Goal: Task Accomplishment & Management: Use online tool/utility

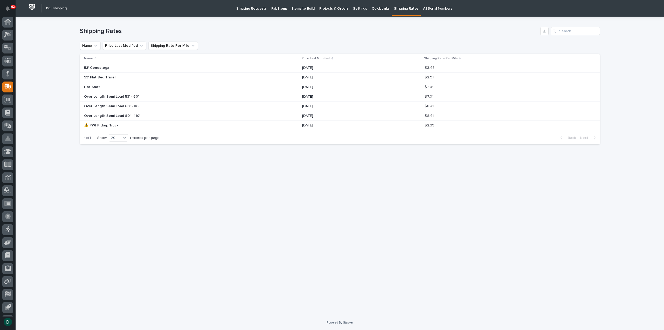
scroll to position [11, 0]
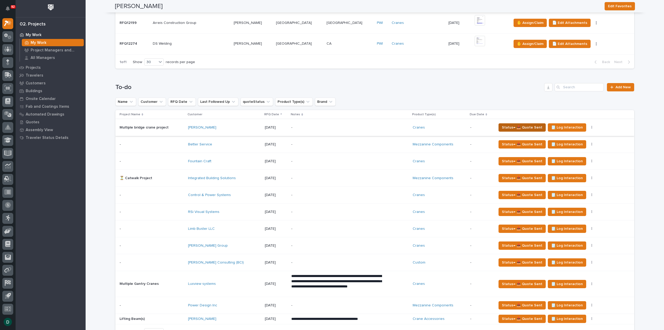
scroll to position [259, 0]
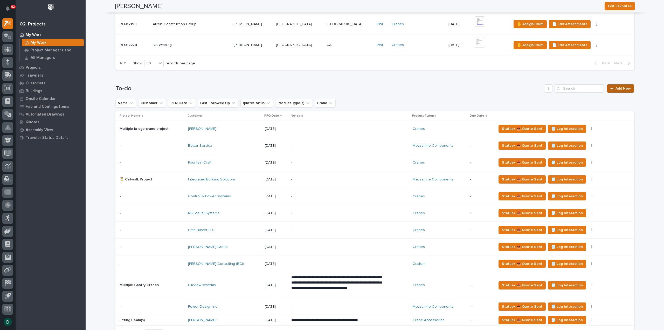
click at [619, 86] on link "Add New" at bounding box center [620, 88] width 27 height 8
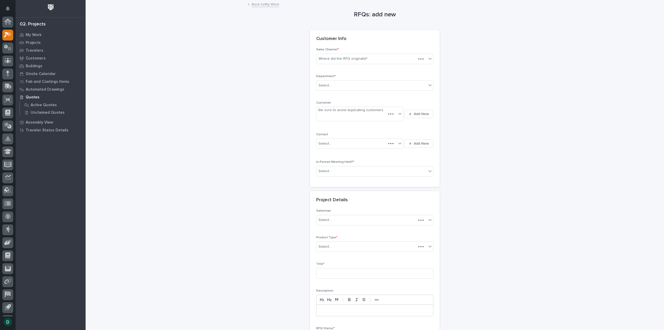
scroll to position [11, 0]
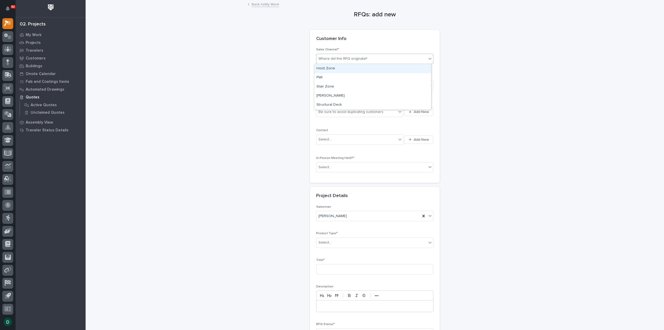
click at [359, 60] on div "Where did the RFQ originate?" at bounding box center [342, 58] width 49 height 5
click at [350, 70] on div "Hoist Zone" at bounding box center [372, 68] width 117 height 9
click at [348, 59] on div "Hoist Zone" at bounding box center [368, 58] width 104 height 9
click at [338, 68] on div "Hoist Zone" at bounding box center [372, 68] width 117 height 9
click at [335, 84] on div "Select..." at bounding box center [371, 85] width 110 height 9
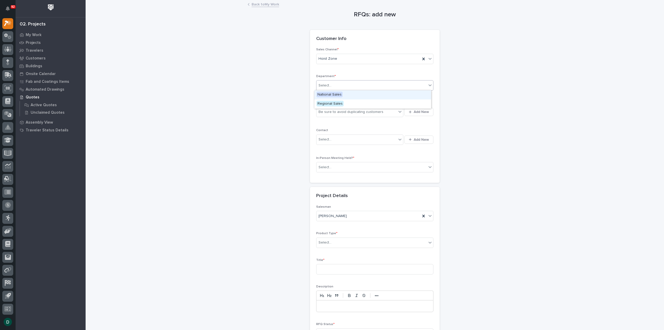
click at [330, 94] on span "National Sales" at bounding box center [329, 95] width 26 height 6
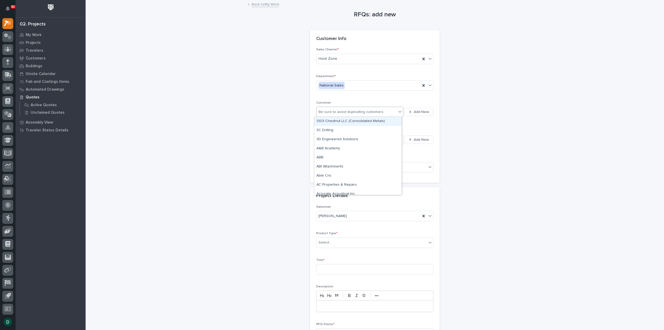
click at [350, 113] on div "Be sure to avoid duplicating customers" at bounding box center [350, 111] width 65 height 5
click at [421, 112] on span "Add New" at bounding box center [421, 111] width 15 height 5
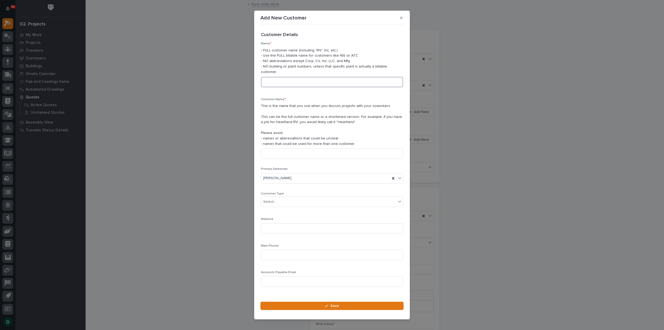
click at [302, 78] on input at bounding box center [332, 82] width 142 height 10
type input "Iron Bull Manufacturing"
click at [280, 151] on input at bounding box center [332, 153] width 142 height 10
type input "Iron Bull Manufacturing"
click at [304, 202] on div "Select..." at bounding box center [328, 201] width 135 height 9
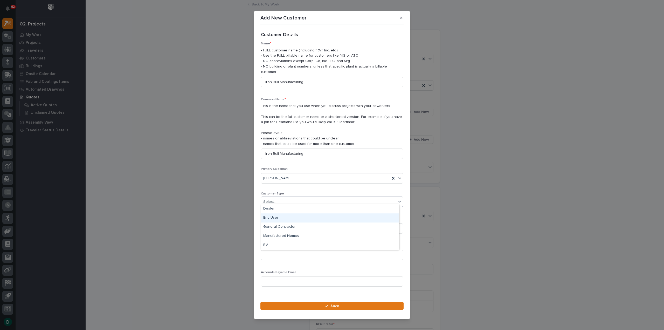
click at [292, 217] on div "End User" at bounding box center [330, 217] width 138 height 9
drag, startPoint x: 326, startPoint y: 301, endPoint x: 497, endPoint y: 317, distance: 170.9
click at [327, 301] on button "Save" at bounding box center [331, 305] width 143 height 8
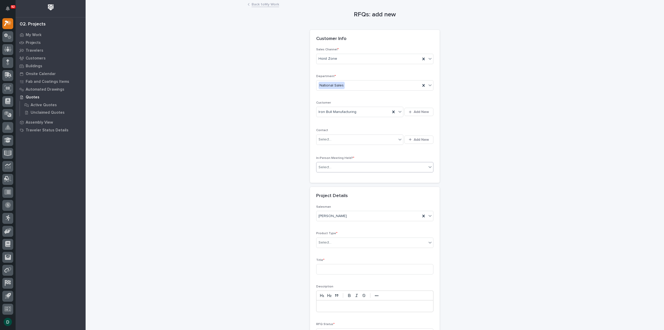
click at [349, 166] on div "Select..." at bounding box center [371, 167] width 110 height 9
click at [338, 187] on div "No" at bounding box center [372, 184] width 117 height 9
click at [348, 239] on div "Select..." at bounding box center [371, 242] width 110 height 9
click at [361, 294] on div "Lifting Components" at bounding box center [372, 292] width 117 height 9
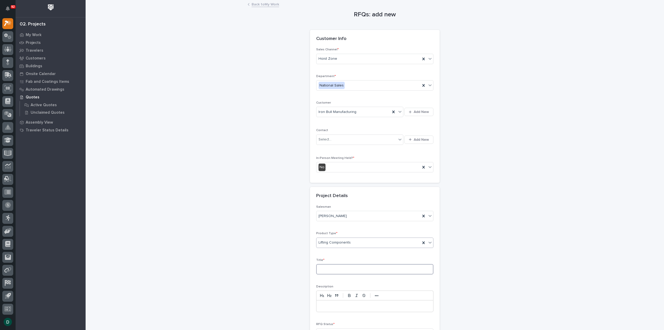
click at [336, 268] on input at bounding box center [374, 269] width 117 height 10
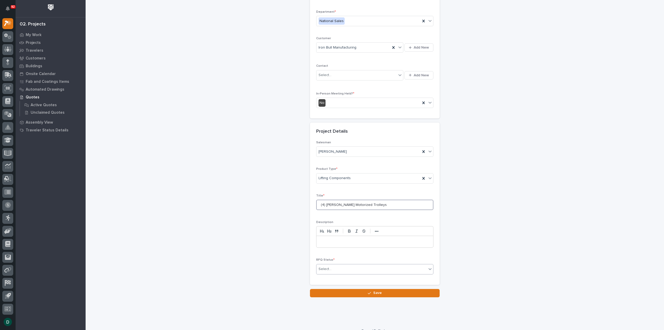
scroll to position [70, 0]
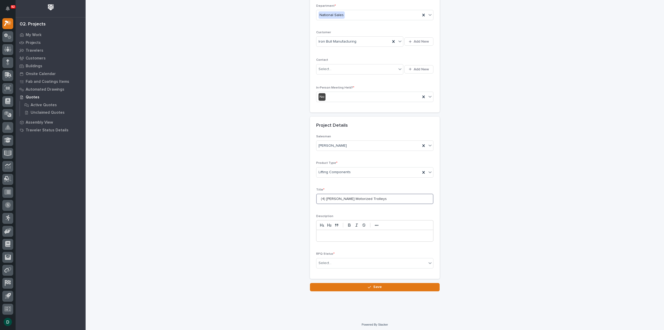
type input "(4) Starke Motorized Trolleys"
click at [346, 236] on p at bounding box center [374, 235] width 109 height 5
click at [334, 263] on div "Select..." at bounding box center [371, 262] width 110 height 9
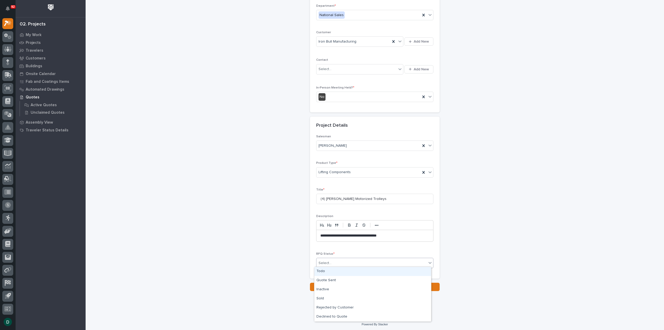
click at [330, 272] on div "Todo" at bounding box center [372, 271] width 117 height 9
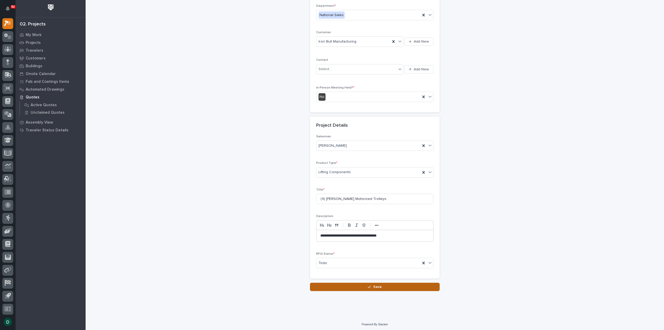
click at [388, 285] on button "Save" at bounding box center [375, 286] width 130 height 8
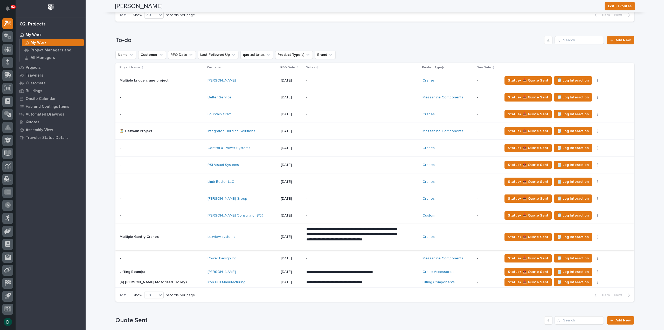
scroll to position [337, 0]
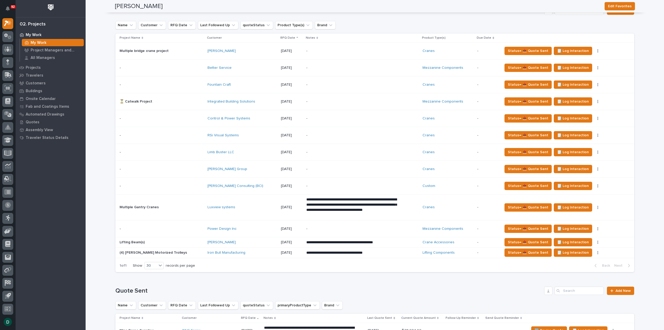
click at [180, 184] on p at bounding box center [162, 186] width 84 height 4
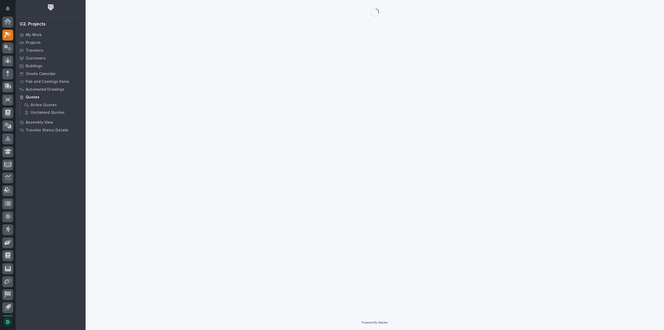
scroll to position [11, 0]
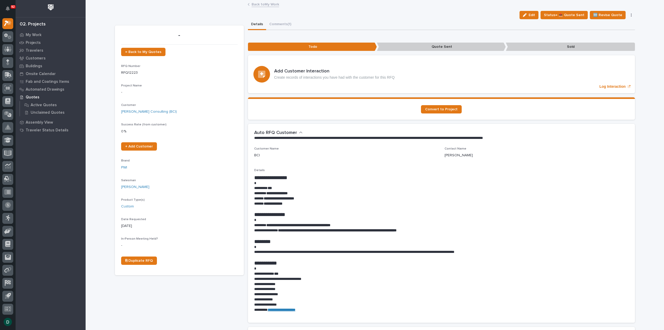
click at [272, 5] on link "Back to My Work" at bounding box center [264, 4] width 27 height 6
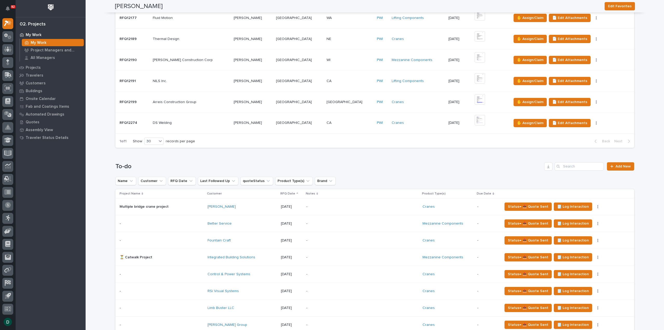
scroll to position [207, 0]
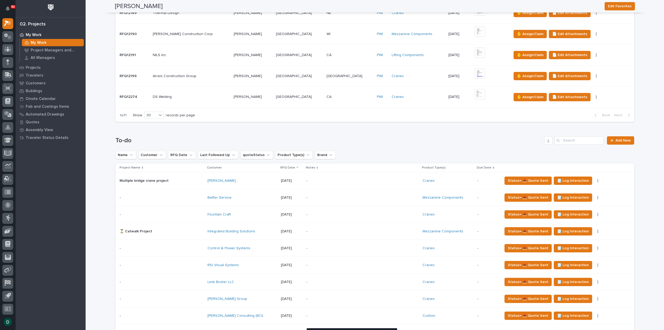
click at [183, 197] on td "- -" at bounding box center [160, 197] width 90 height 17
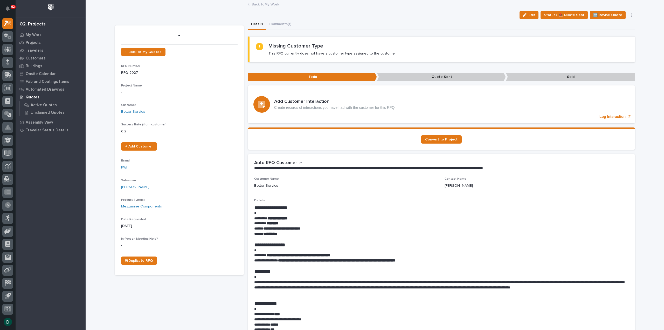
click at [268, 1] on link "Back to My Work" at bounding box center [264, 4] width 27 height 6
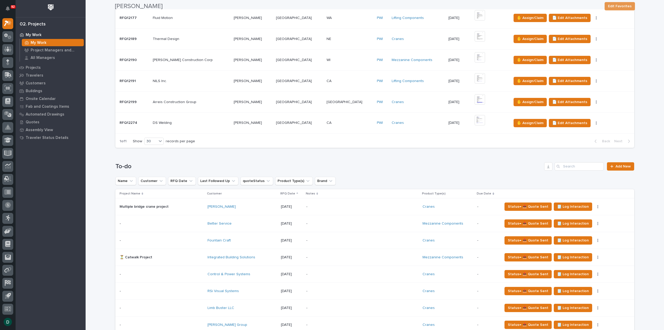
scroll to position [285, 0]
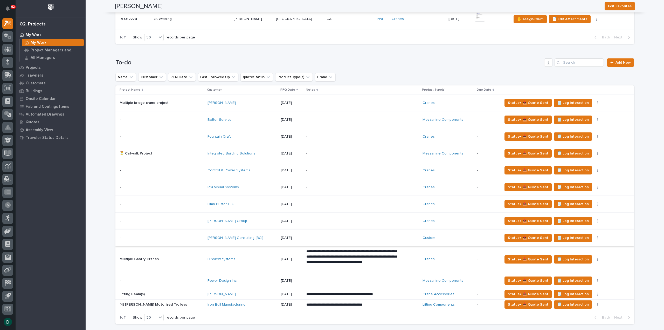
click at [594, 236] on button "button" at bounding box center [597, 238] width 7 height 4
click at [563, 255] on span "🚩 Edit Flags" at bounding box center [554, 255] width 21 height 6
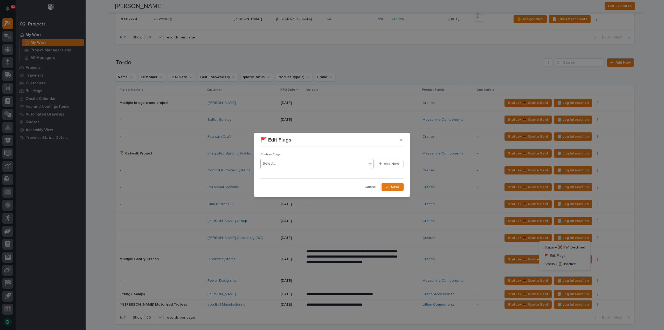
click at [370, 162] on icon at bounding box center [369, 163] width 5 height 5
click at [397, 163] on span "Add New" at bounding box center [391, 163] width 15 height 5
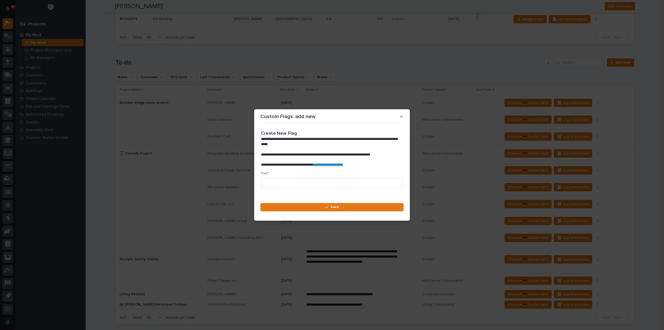
click at [343, 165] on link "**********" at bounding box center [328, 165] width 30 height 4
click at [306, 180] on input at bounding box center [332, 182] width 142 height 10
paste input "📲"
type input "📲"
click at [342, 206] on button "Save" at bounding box center [331, 207] width 143 height 8
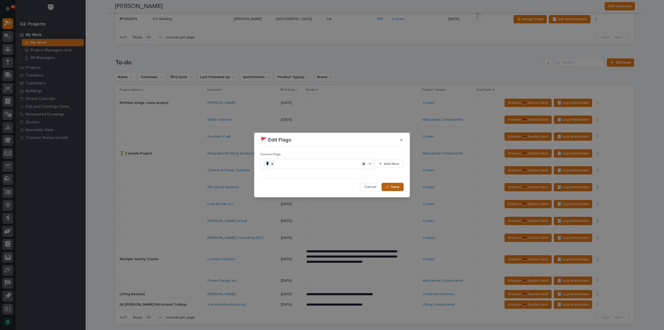
click at [390, 187] on div "button" at bounding box center [388, 187] width 5 height 4
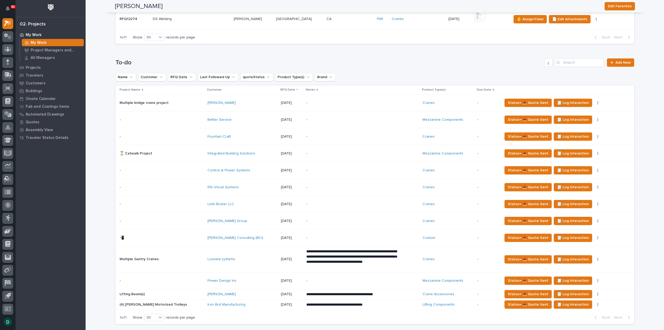
click at [180, 279] on p at bounding box center [162, 280] width 84 height 4
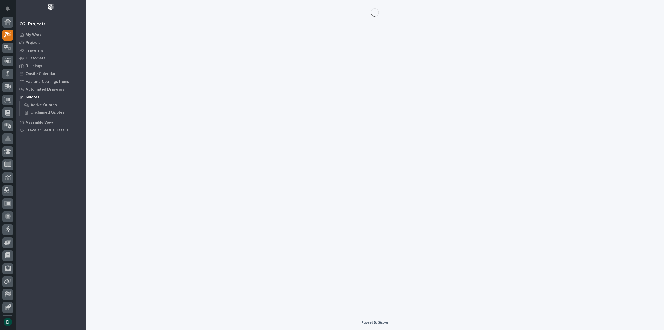
scroll to position [11, 0]
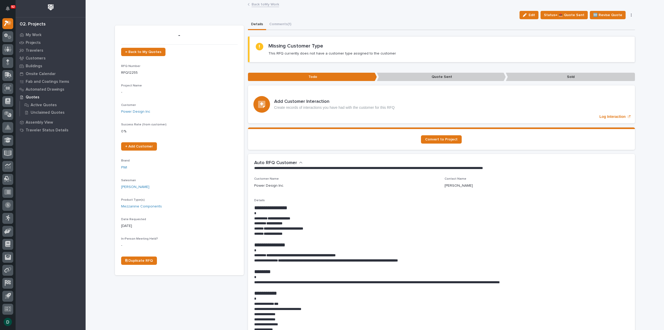
click at [630, 13] on button "button" at bounding box center [630, 15] width 7 height 4
click at [611, 67] on button "🚩 Edit Flags" at bounding box center [609, 67] width 46 height 8
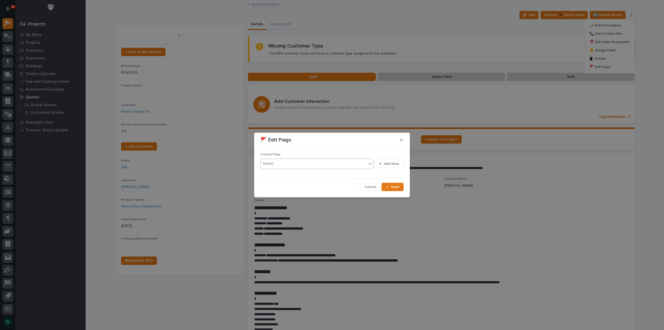
click at [306, 160] on div "Select..." at bounding box center [314, 163] width 106 height 9
click at [282, 181] on div "📲" at bounding box center [317, 182] width 113 height 9
click at [390, 186] on div "button" at bounding box center [388, 187] width 5 height 4
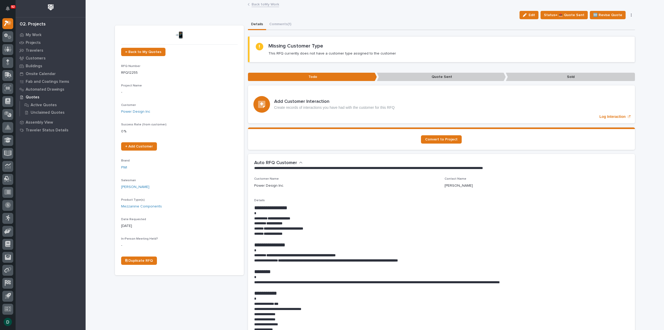
click at [268, 4] on link "Back to My Work" at bounding box center [264, 4] width 27 height 6
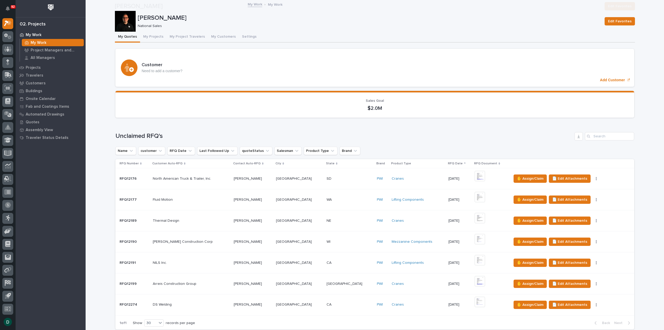
scroll to position [181, 0]
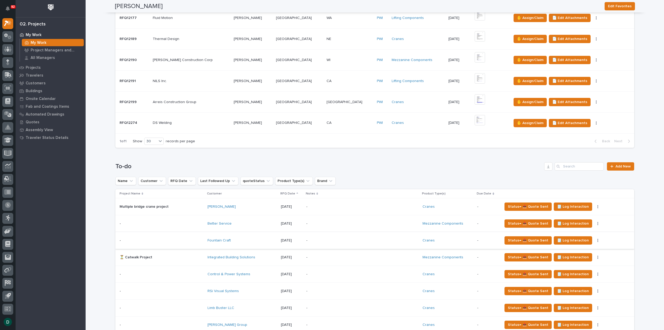
click at [182, 222] on p at bounding box center [162, 223] width 84 height 4
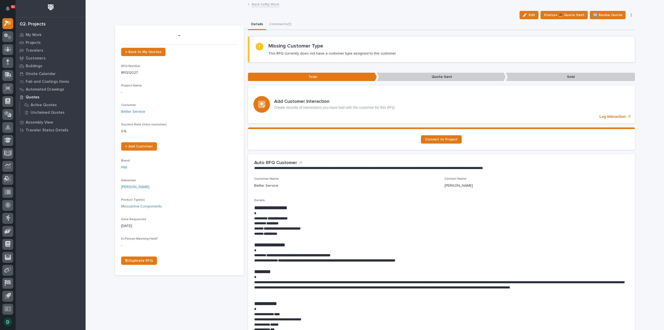
click at [629, 13] on div "Edit Status→ 📤 Quote Sent 🆕 Revise Quote 📝 Edit Description 📞 Edit Contact Info…" at bounding box center [575, 15] width 117 height 8
click at [628, 15] on button "button" at bounding box center [630, 15] width 7 height 4
click at [604, 64] on span "🚩 Edit Flags" at bounding box center [599, 67] width 21 height 6
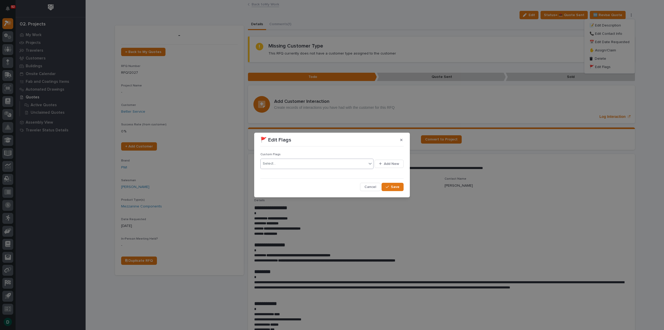
click at [318, 164] on div "Select..." at bounding box center [314, 163] width 106 height 9
click at [302, 183] on div "📲" at bounding box center [317, 182] width 113 height 9
click at [394, 187] on span "Save" at bounding box center [395, 186] width 9 height 5
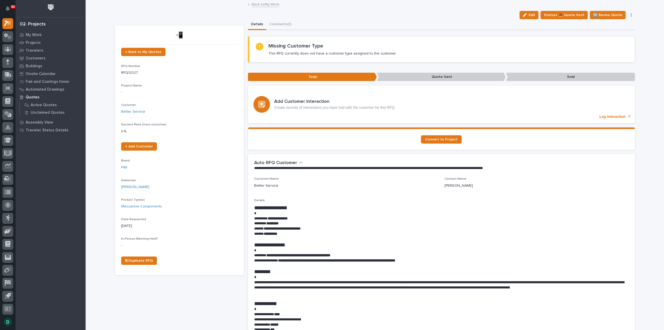
click at [271, 4] on link "Back to My Work" at bounding box center [264, 4] width 27 height 6
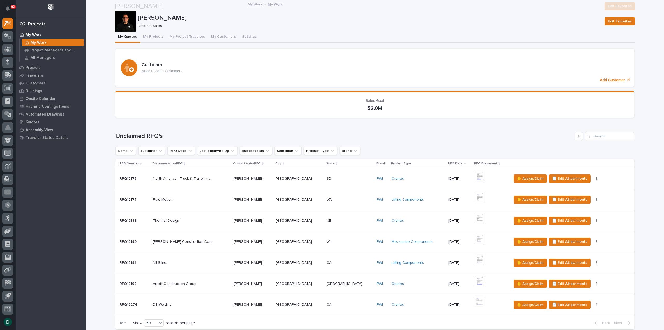
scroll to position [233, 0]
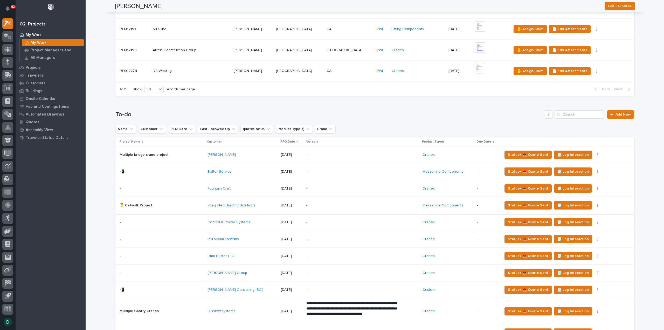
click at [597, 204] on icon "button" at bounding box center [597, 205] width 1 height 3
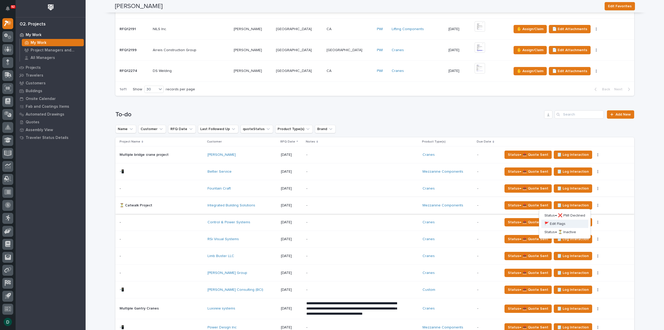
click at [560, 223] on span "🚩 Edit Flags" at bounding box center [554, 223] width 21 height 6
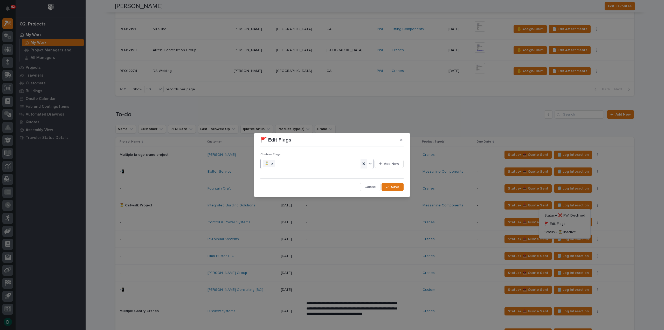
click at [365, 164] on icon at bounding box center [363, 163] width 5 height 5
click at [390, 186] on div "button" at bounding box center [388, 187] width 5 height 4
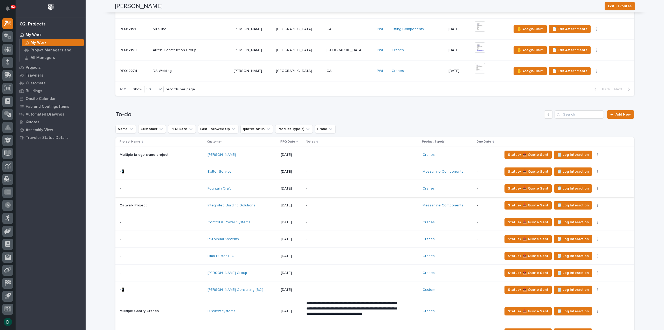
click at [597, 187] on icon "button" at bounding box center [597, 188] width 1 height 4
click at [566, 205] on button "🚩 Edit Flags" at bounding box center [564, 206] width 47 height 8
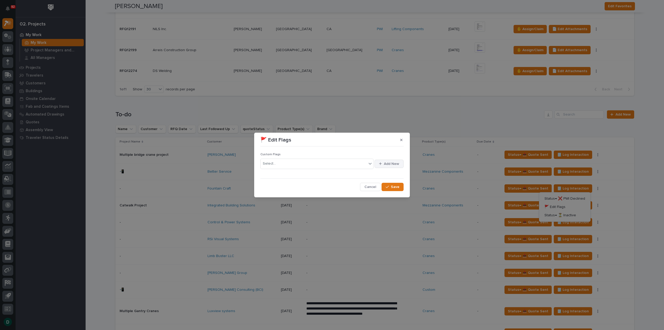
click at [392, 165] on span "Add New" at bounding box center [391, 163] width 15 height 5
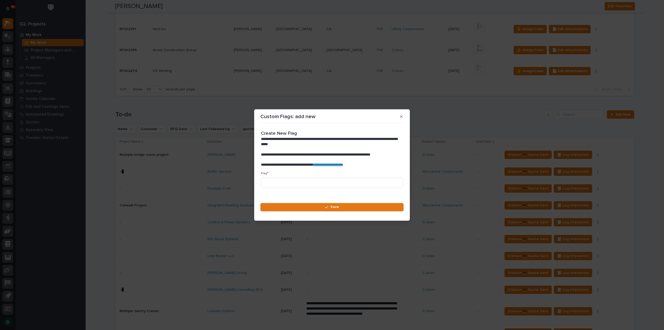
click at [340, 165] on link "**********" at bounding box center [328, 165] width 30 height 4
click at [319, 182] on input at bounding box center [332, 182] width 142 height 10
paste input "⏱️"
type input "⏱️"
click at [337, 206] on span "Save" at bounding box center [334, 206] width 9 height 5
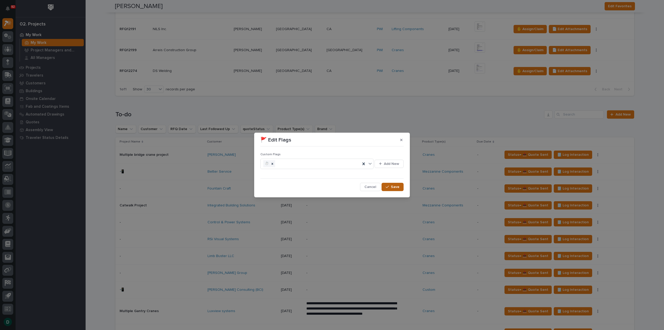
click at [393, 183] on button "Save" at bounding box center [392, 187] width 22 height 8
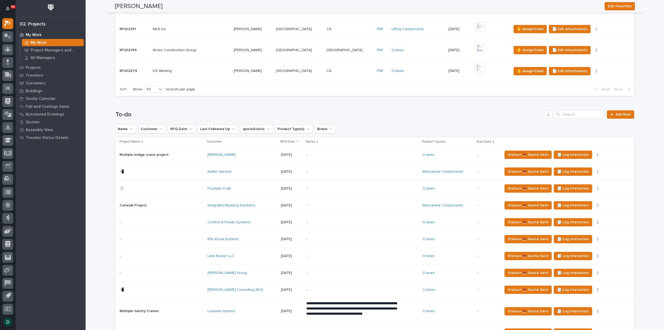
click at [585, 151] on div "Status→ 📤 Quote Sent 🗒️ Log Interaction Status→ ❌ PWI Declined 🚩 Edit Flags Sta…" at bounding box center [563, 154] width 123 height 8
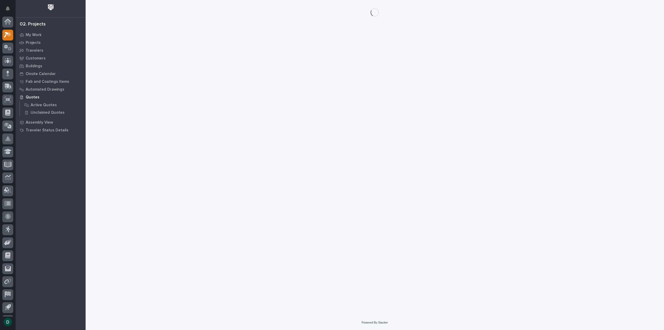
scroll to position [11, 0]
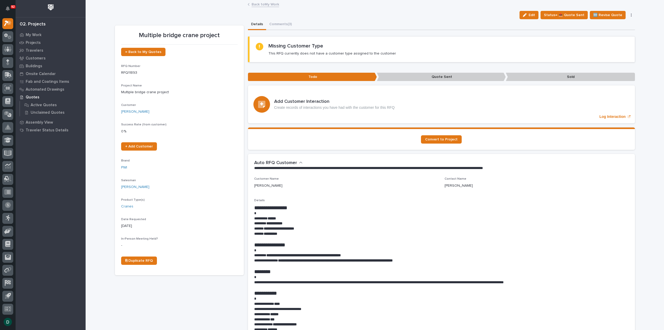
click at [266, 4] on link "Back to My Work" at bounding box center [264, 4] width 27 height 6
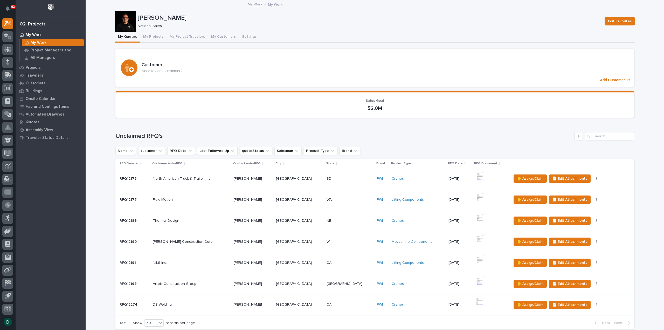
scroll to position [233, 0]
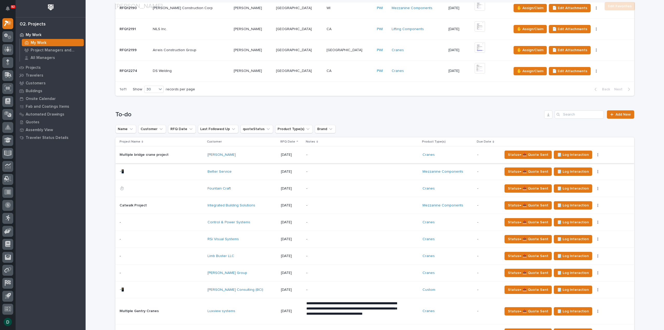
click at [594, 153] on button "button" at bounding box center [597, 155] width 7 height 4
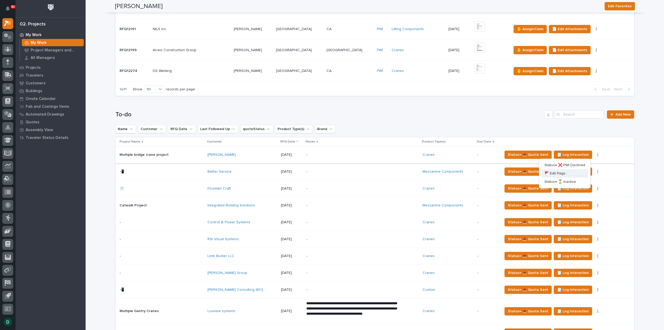
click at [563, 172] on span "🚩 Edit Flags" at bounding box center [554, 173] width 21 height 6
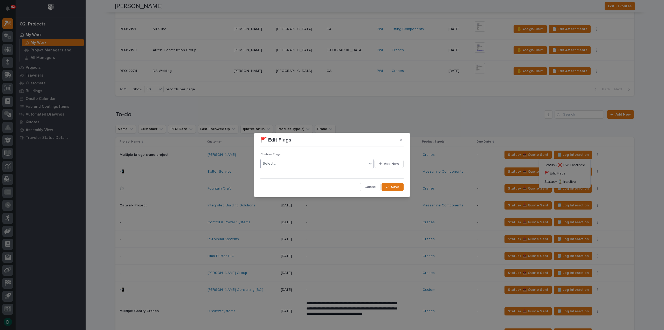
click at [279, 164] on div "Select..." at bounding box center [314, 163] width 106 height 9
click at [402, 185] on button "Save" at bounding box center [392, 187] width 22 height 8
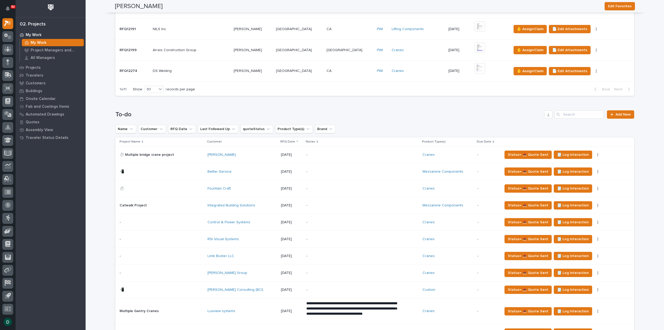
click at [180, 220] on p at bounding box center [162, 222] width 84 height 4
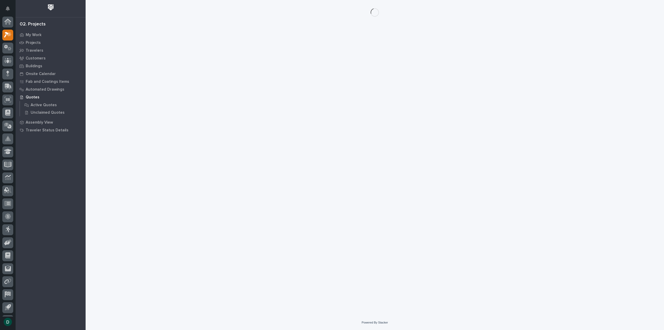
scroll to position [11, 0]
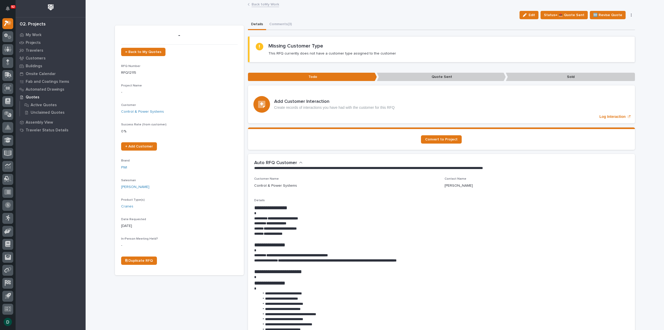
click at [630, 14] on button "button" at bounding box center [630, 15] width 7 height 4
click at [609, 65] on span "🚩 Edit Flags" at bounding box center [599, 67] width 21 height 6
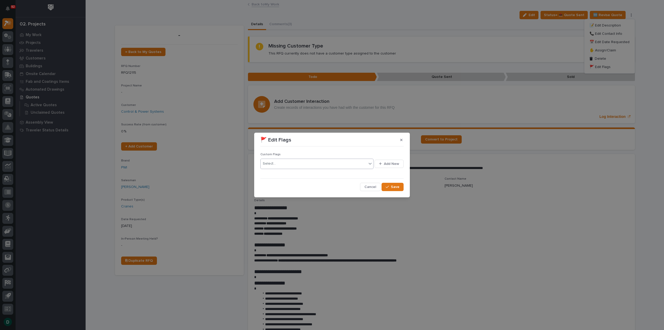
click at [296, 167] on div "Select..." at bounding box center [314, 163] width 106 height 9
click at [278, 193] on div "📲" at bounding box center [317, 191] width 113 height 9
click at [396, 185] on span "Save" at bounding box center [395, 186] width 9 height 5
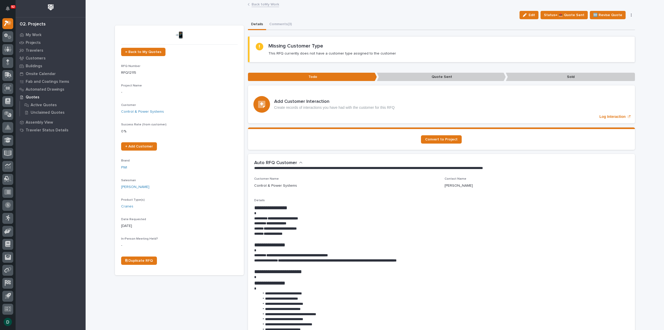
click at [274, 4] on link "Back to My Work" at bounding box center [264, 4] width 27 height 6
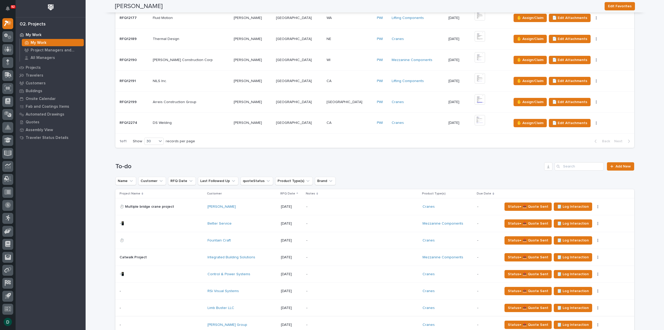
scroll to position [259, 0]
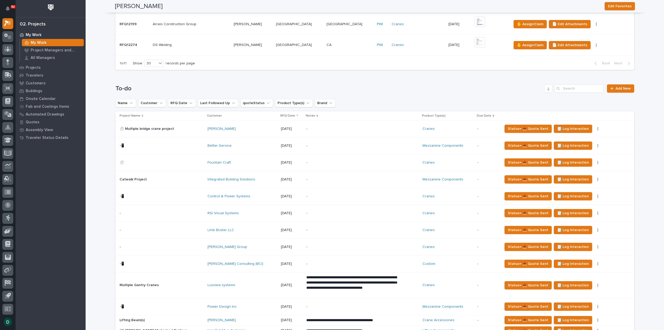
click at [187, 212] on p at bounding box center [162, 213] width 84 height 4
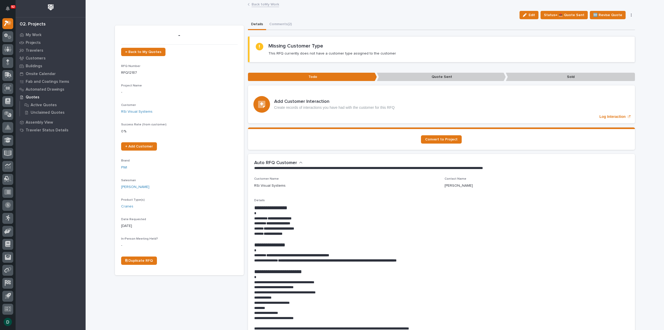
click at [631, 14] on icon "button" at bounding box center [631, 14] width 1 height 3
click at [605, 65] on span "🚩 Edit Flags" at bounding box center [599, 67] width 21 height 6
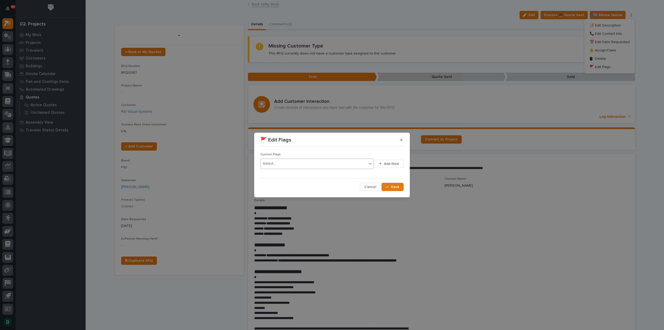
click at [290, 163] on div "Select..." at bounding box center [314, 163] width 106 height 9
click at [277, 192] on div "📲" at bounding box center [317, 191] width 113 height 9
click at [396, 186] on span "Save" at bounding box center [395, 186] width 9 height 5
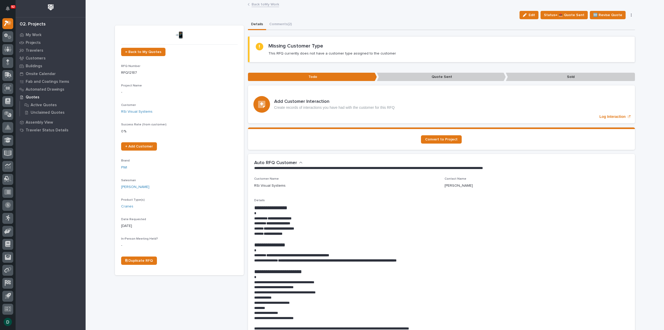
click at [264, 3] on link "Back to My Work" at bounding box center [264, 4] width 27 height 6
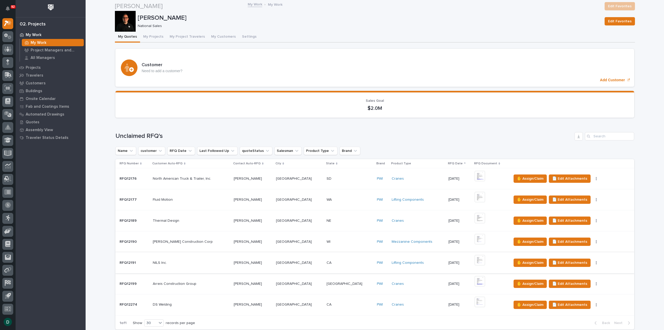
scroll to position [311, 0]
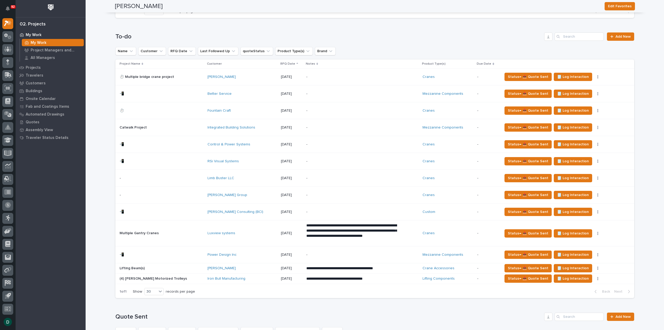
click at [587, 174] on div "Status→ 📤 Quote Sent 🗒️ Log Interaction Status→ ❌ PWI Declined 🚩 Edit Flags Sta…" at bounding box center [563, 178] width 123 height 8
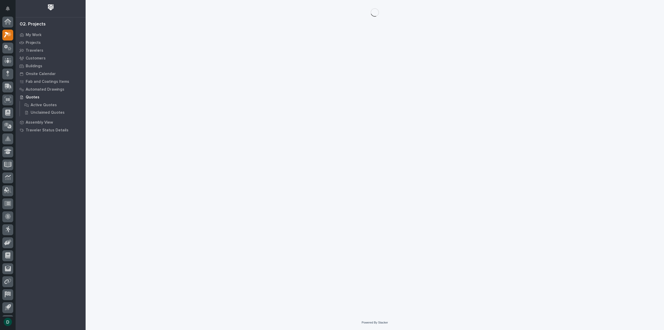
scroll to position [11, 0]
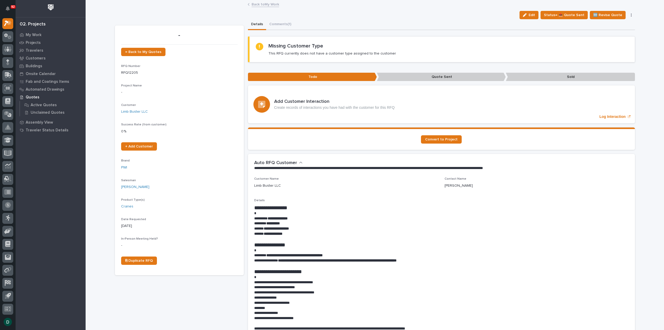
click at [628, 14] on button "button" at bounding box center [630, 15] width 7 height 4
click at [602, 69] on span "🚩 Edit Flags" at bounding box center [599, 67] width 21 height 6
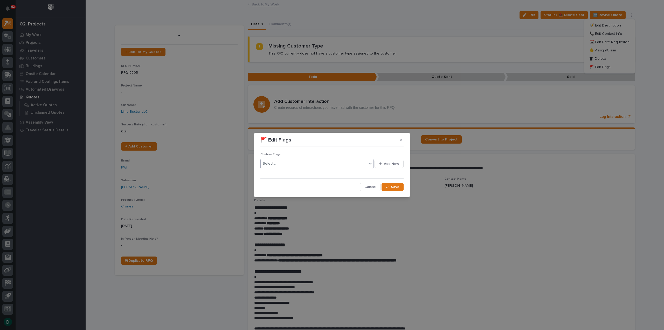
click at [282, 164] on div "Select..." at bounding box center [314, 163] width 106 height 9
drag, startPoint x: 271, startPoint y: 192, endPoint x: 278, endPoint y: 190, distance: 7.0
click at [271, 192] on div "📲" at bounding box center [317, 191] width 113 height 9
click at [397, 186] on span "Save" at bounding box center [395, 186] width 9 height 5
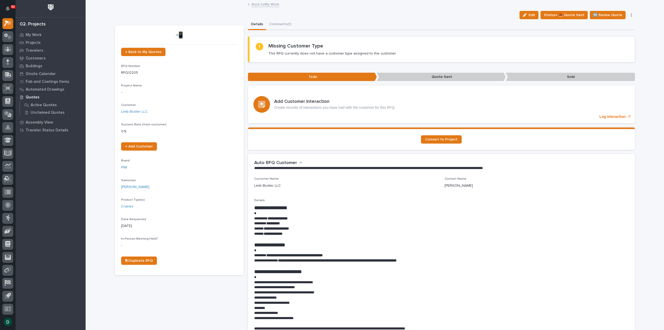
click at [261, 4] on link "Back to My Work" at bounding box center [264, 4] width 27 height 6
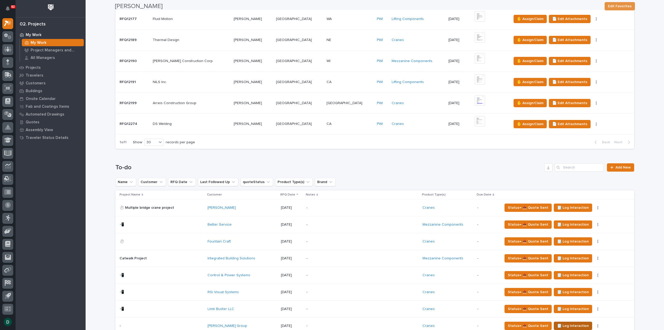
scroll to position [285, 0]
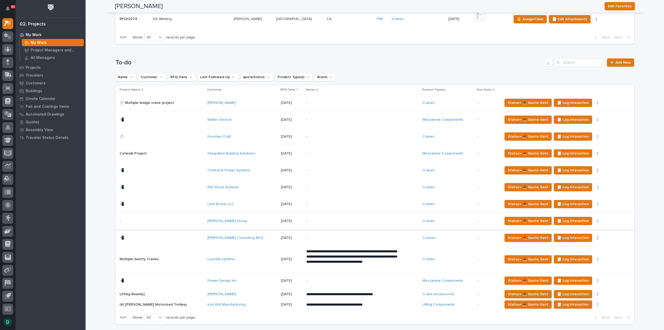
click at [597, 220] on icon "button" at bounding box center [597, 220] width 1 height 3
click at [570, 239] on button "🚩 Edit Flags" at bounding box center [566, 239] width 47 height 8
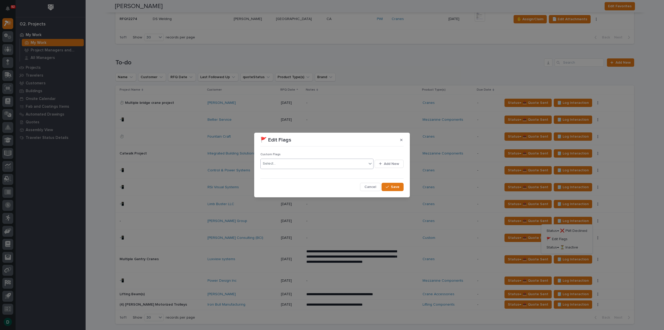
click at [296, 166] on div "Select..." at bounding box center [314, 163] width 106 height 9
click at [274, 193] on div "📲" at bounding box center [317, 191] width 113 height 9
click at [393, 186] on span "Save" at bounding box center [395, 186] width 9 height 5
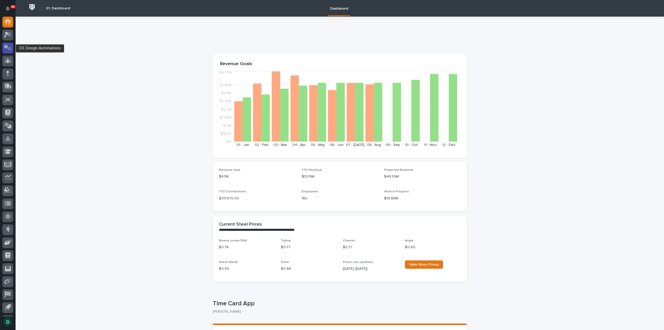
click at [10, 47] on icon at bounding box center [10, 49] width 4 height 4
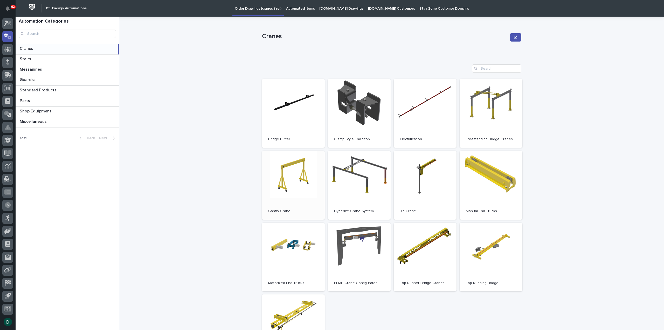
click at [292, 188] on link "Open" at bounding box center [293, 185] width 63 height 69
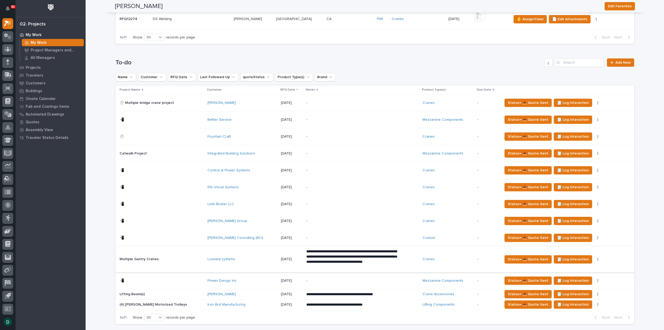
scroll to position [311, 0]
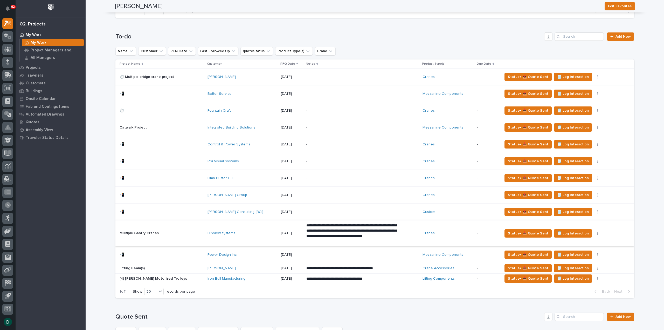
click at [597, 231] on icon "button" at bounding box center [597, 233] width 1 height 4
click at [570, 250] on button "🚩 Edit Flags" at bounding box center [566, 251] width 47 height 8
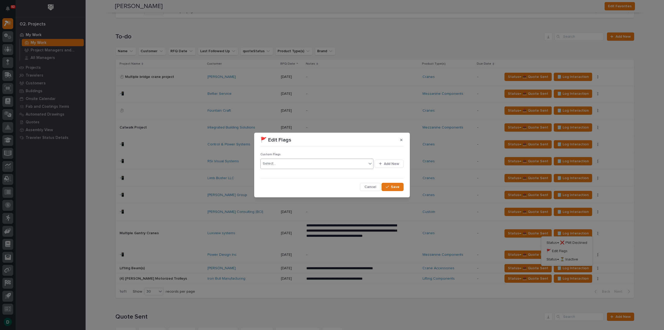
click at [312, 164] on div "Select..." at bounding box center [314, 163] width 106 height 9
click at [272, 174] on div "⏱️" at bounding box center [317, 173] width 113 height 9
click at [395, 185] on span "Save" at bounding box center [395, 186] width 9 height 5
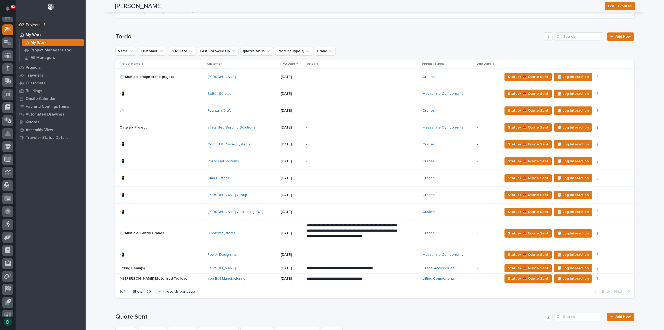
scroll to position [0, 0]
click at [9, 23] on icon at bounding box center [7, 22] width 5 height 5
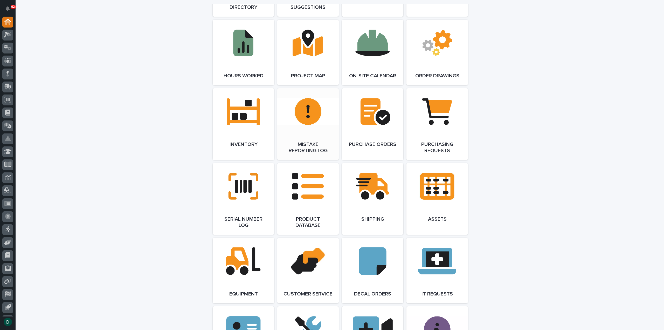
scroll to position [519, 0]
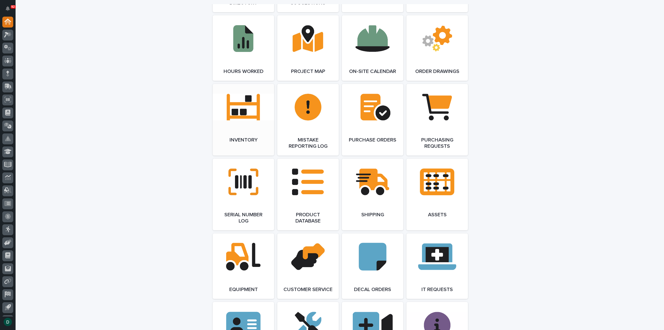
click at [238, 118] on span "Open Link" at bounding box center [243, 120] width 17 height 4
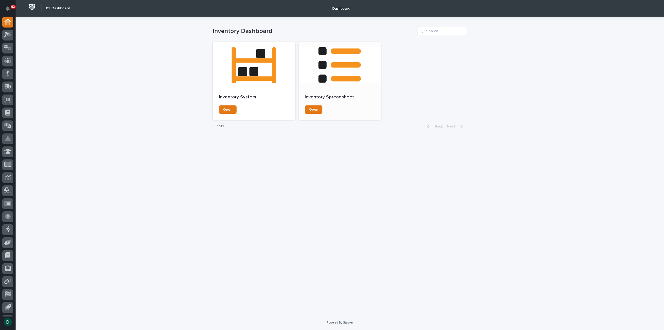
click at [351, 94] on div "Inventory Spreadsheet" at bounding box center [340, 96] width 70 height 7
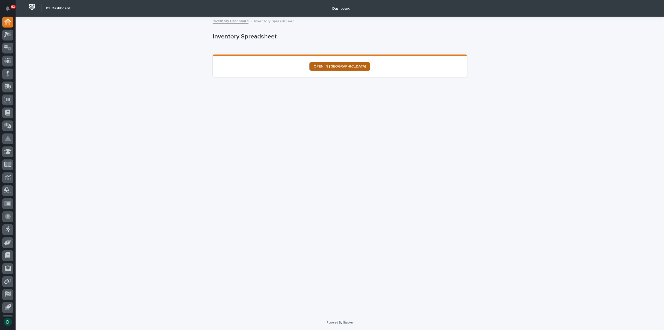
click at [337, 67] on span "OPEN IN [GEOGRAPHIC_DATA]" at bounding box center [339, 67] width 52 height 4
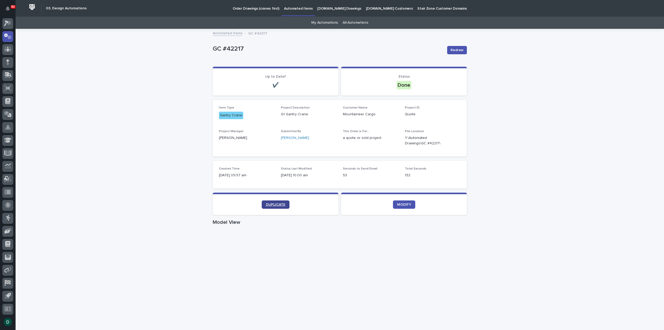
click at [278, 205] on span "DUPLICATE" at bounding box center [275, 204] width 19 height 4
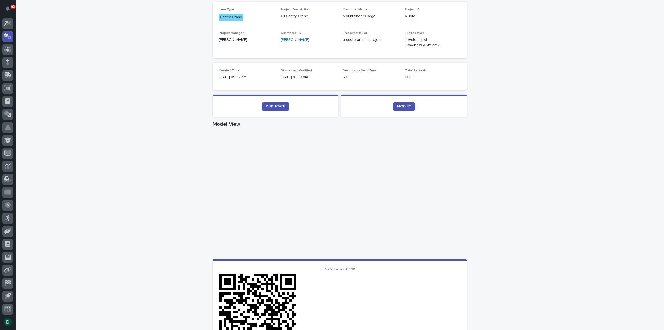
scroll to position [104, 0]
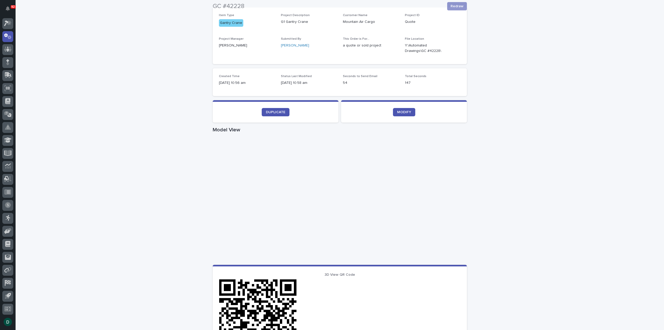
scroll to position [104, 0]
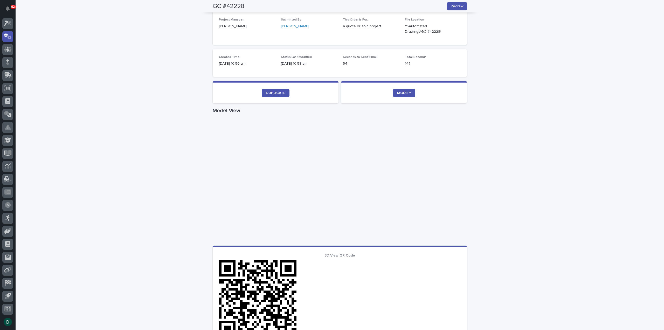
scroll to position [75, 0]
